Goal: Task Accomplishment & Management: Use online tool/utility

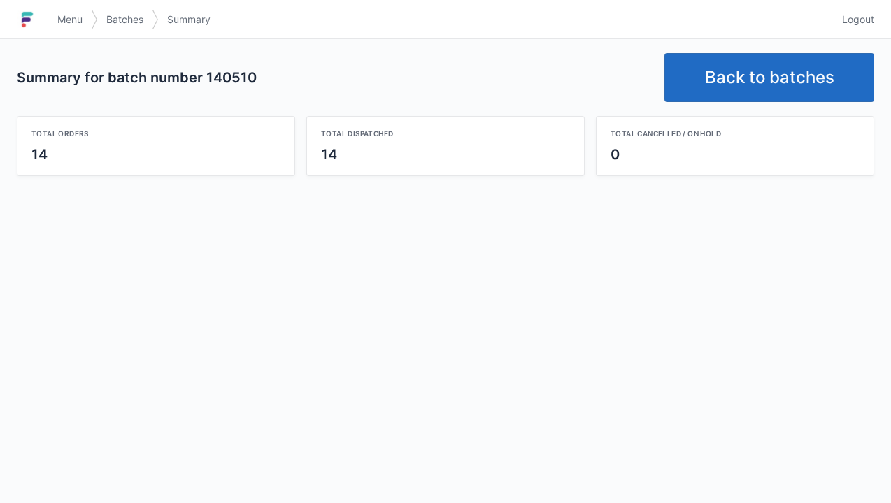
click at [743, 96] on link "Back to batches" at bounding box center [769, 77] width 210 height 49
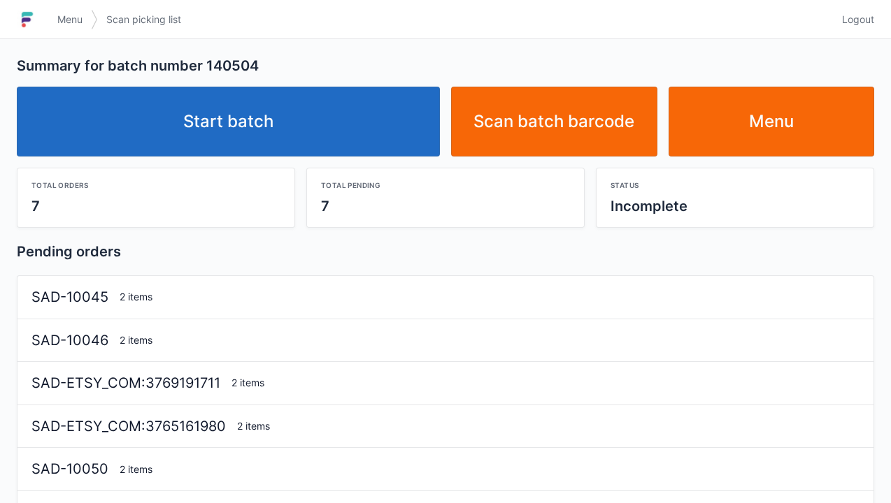
click at [263, 126] on link "Start batch" at bounding box center [228, 122] width 423 height 70
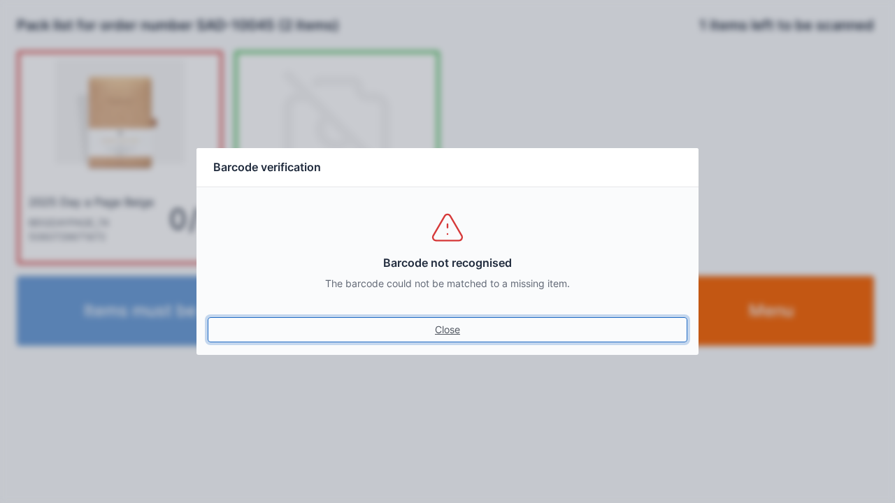
click at [440, 333] on link "Close" at bounding box center [448, 329] width 480 height 25
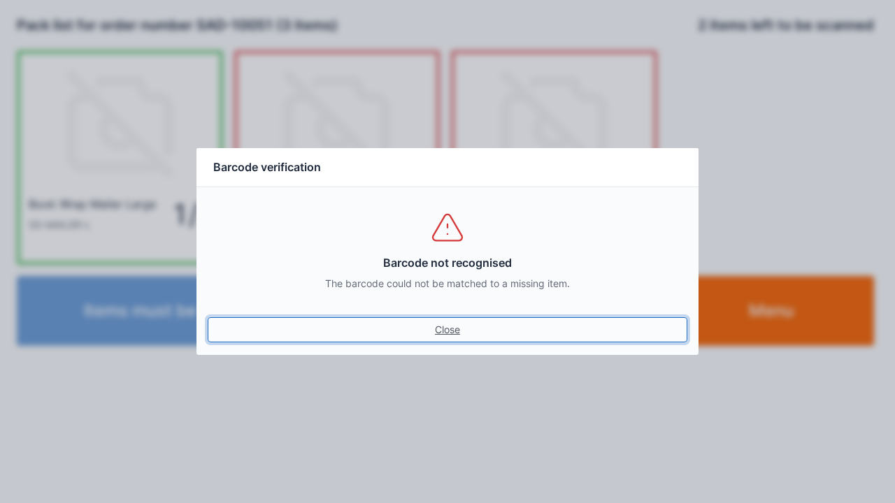
click at [445, 337] on link "Close" at bounding box center [448, 329] width 480 height 25
click at [454, 330] on link "Close" at bounding box center [448, 329] width 480 height 25
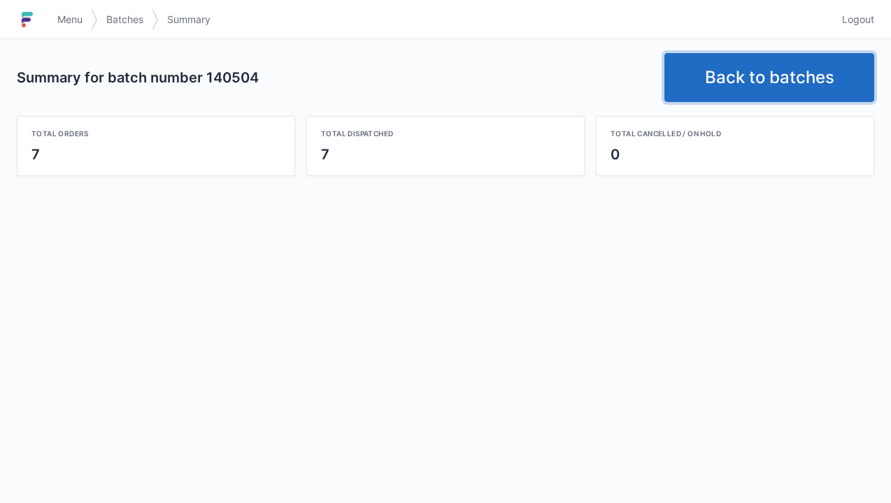
click at [754, 73] on link "Back to batches" at bounding box center [769, 77] width 210 height 49
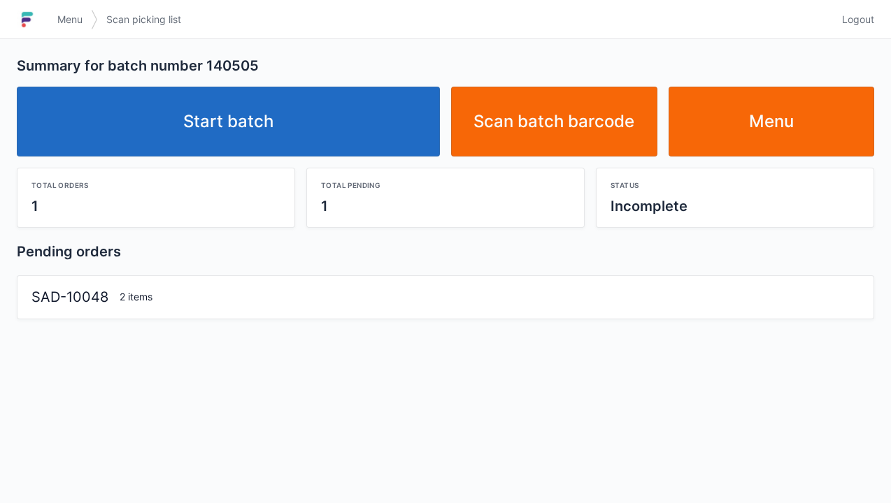
click at [262, 131] on link "Start batch" at bounding box center [228, 122] width 423 height 70
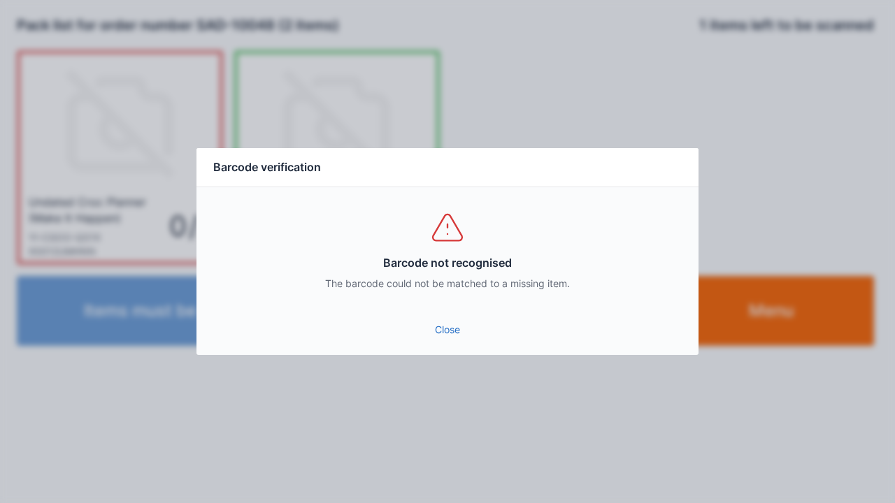
click at [443, 336] on link "Close" at bounding box center [448, 329] width 480 height 25
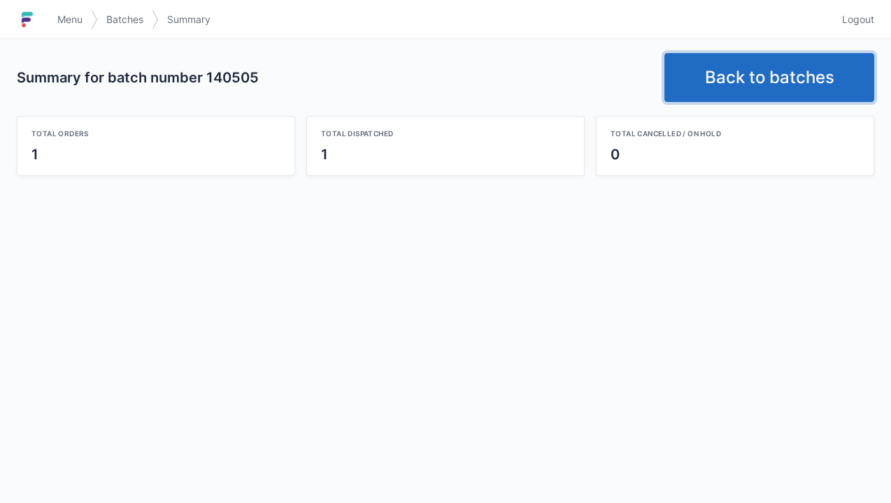
click at [765, 83] on link "Back to batches" at bounding box center [769, 77] width 210 height 49
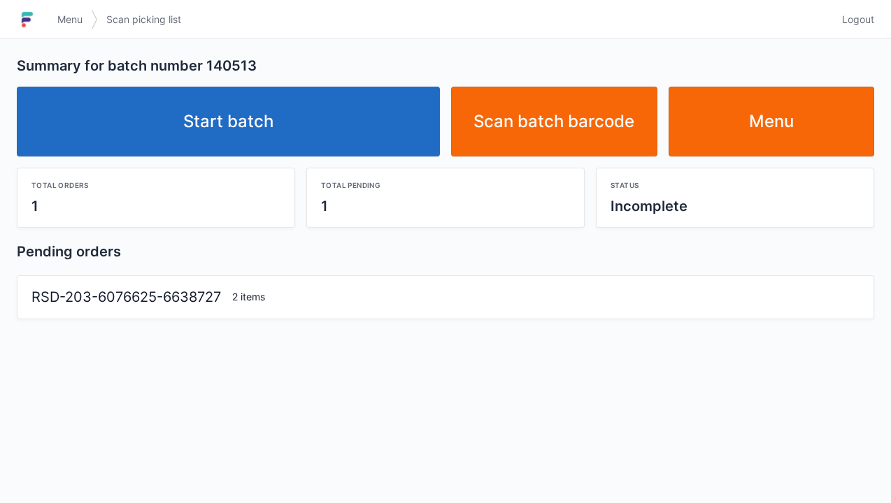
click at [275, 103] on link "Start batch" at bounding box center [228, 122] width 423 height 70
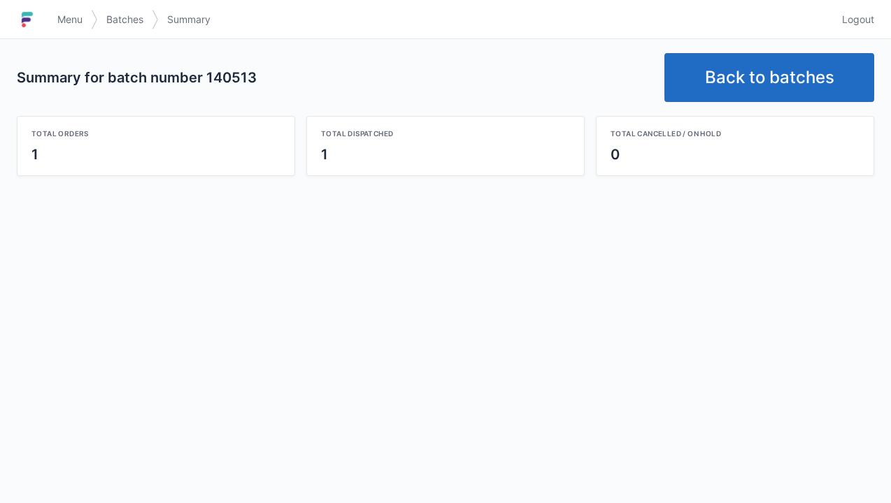
click at [769, 92] on link "Back to batches" at bounding box center [769, 77] width 210 height 49
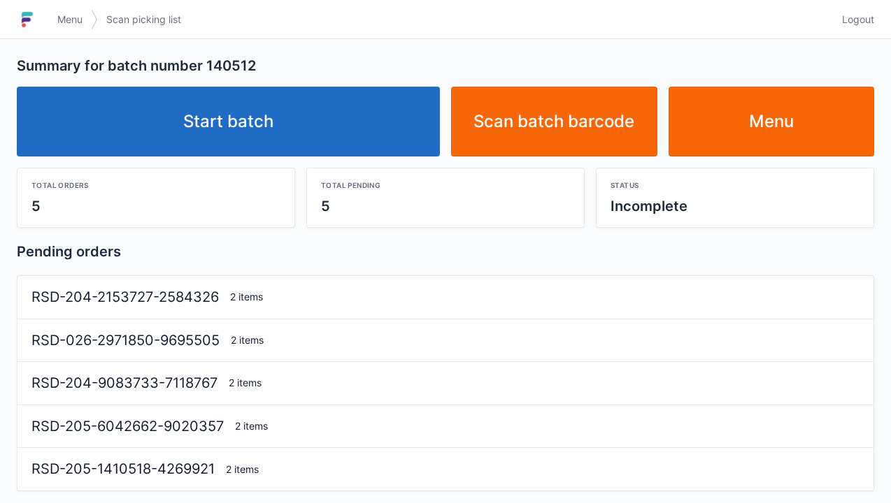
click at [257, 148] on link "Start batch" at bounding box center [228, 122] width 423 height 70
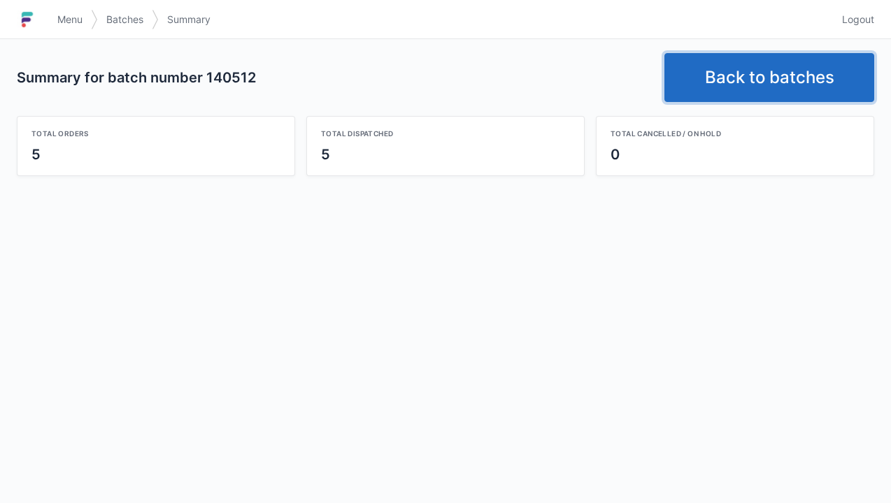
click at [756, 78] on link "Back to batches" at bounding box center [769, 77] width 210 height 49
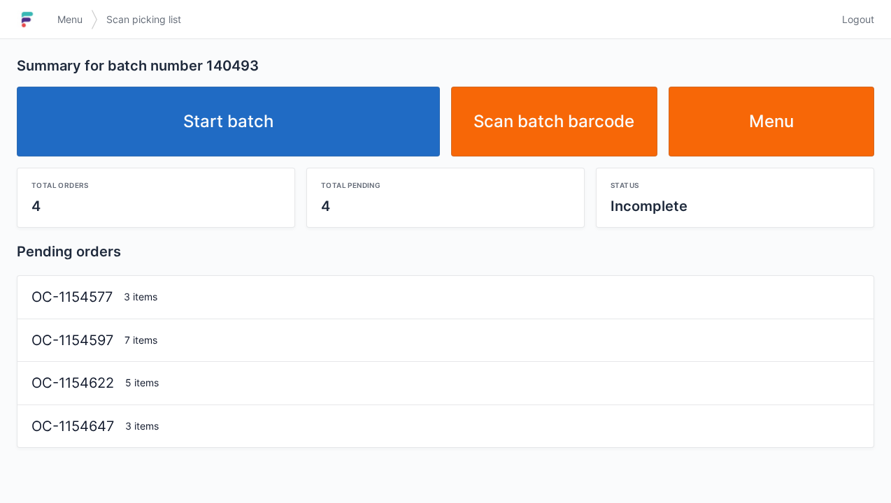
click at [239, 116] on link "Start batch" at bounding box center [228, 122] width 423 height 70
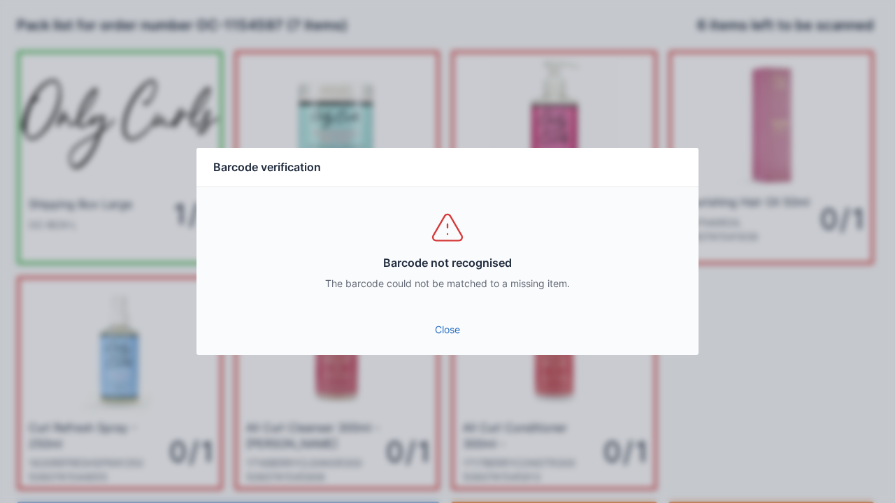
click at [446, 340] on link "Close" at bounding box center [448, 329] width 480 height 25
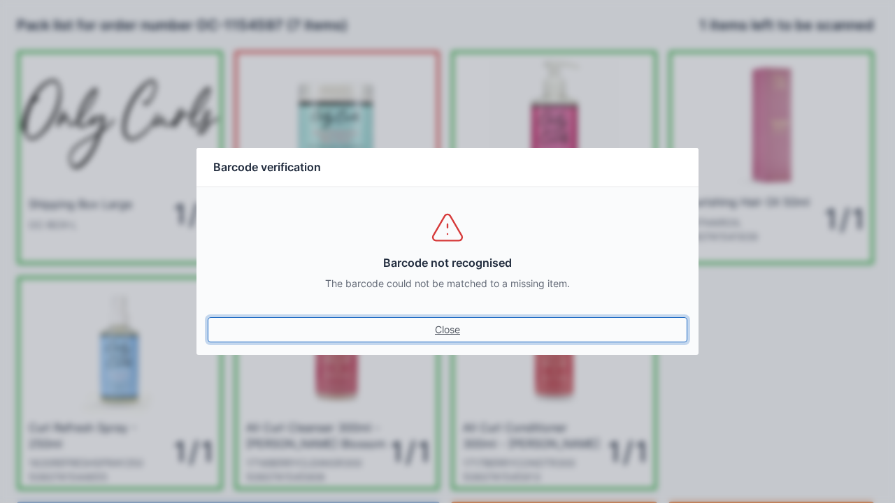
click at [441, 338] on link "Close" at bounding box center [448, 329] width 480 height 25
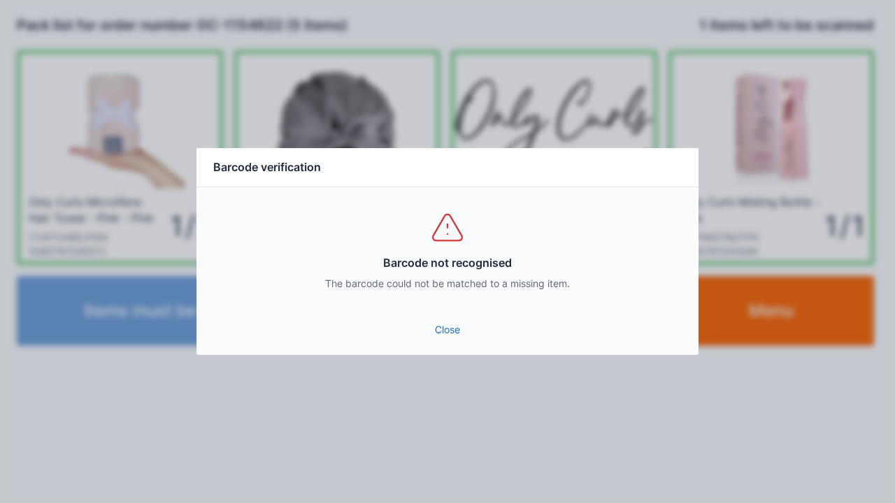
click at [452, 336] on link "Close" at bounding box center [448, 329] width 480 height 25
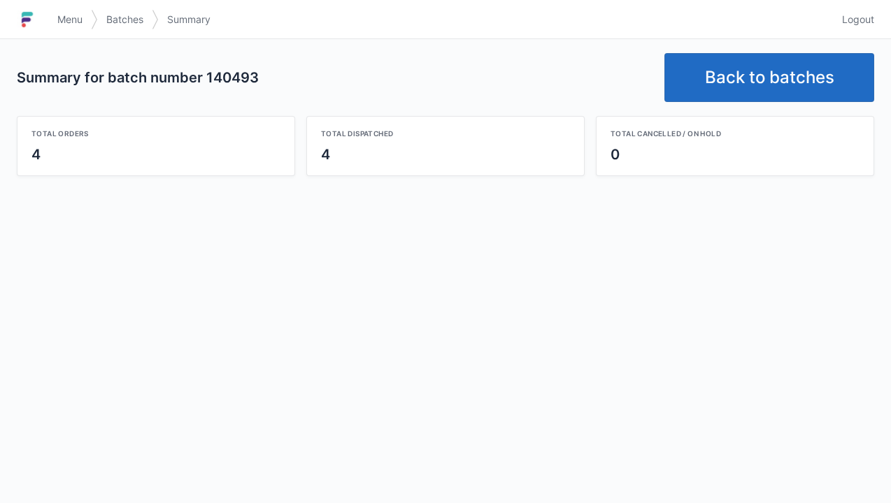
click at [759, 84] on link "Back to batches" at bounding box center [769, 77] width 210 height 49
